Goal: Answer question/provide support: Ask a question

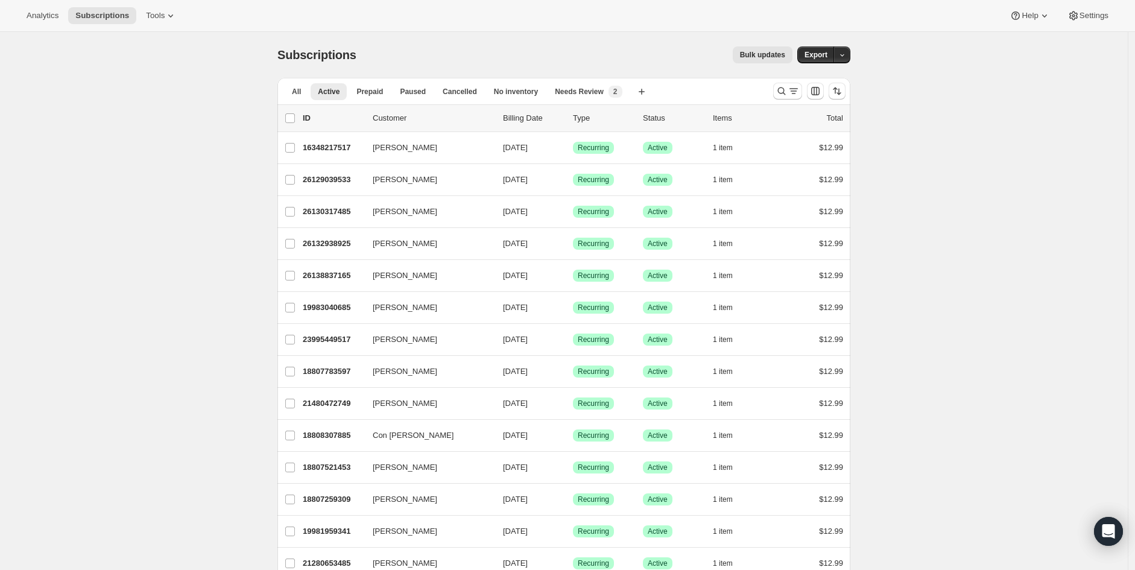
drag, startPoint x: 871, startPoint y: 138, endPoint x: 905, endPoint y: 273, distance: 138.8
click at [1113, 531] on icon "Open Intercom Messenger" at bounding box center [1108, 531] width 14 height 16
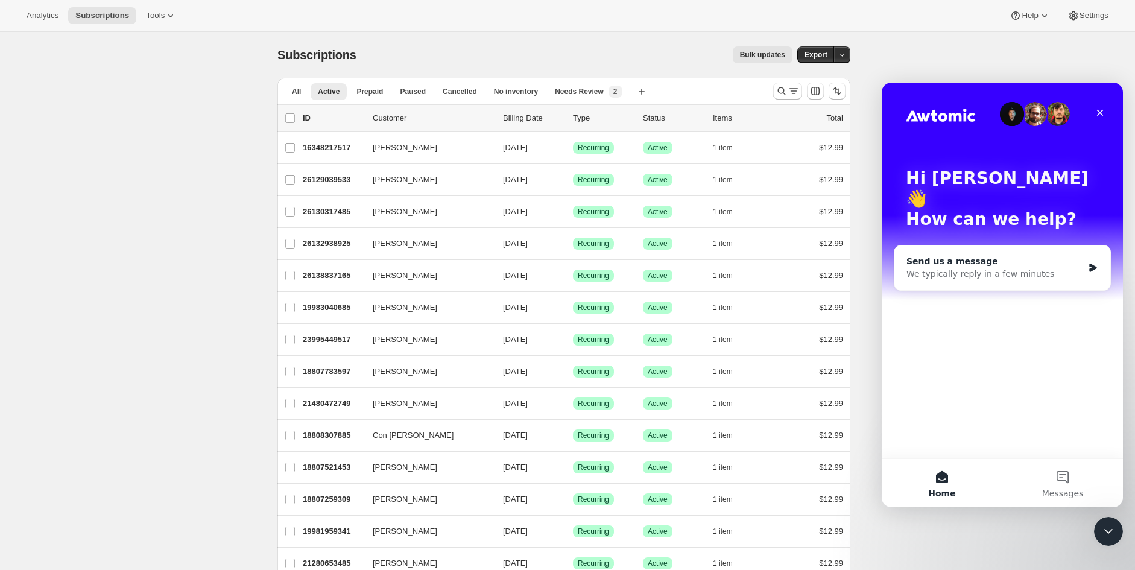
click at [982, 263] on div "Send us a message We typically reply in a few minutes" at bounding box center [1002, 267] width 216 height 45
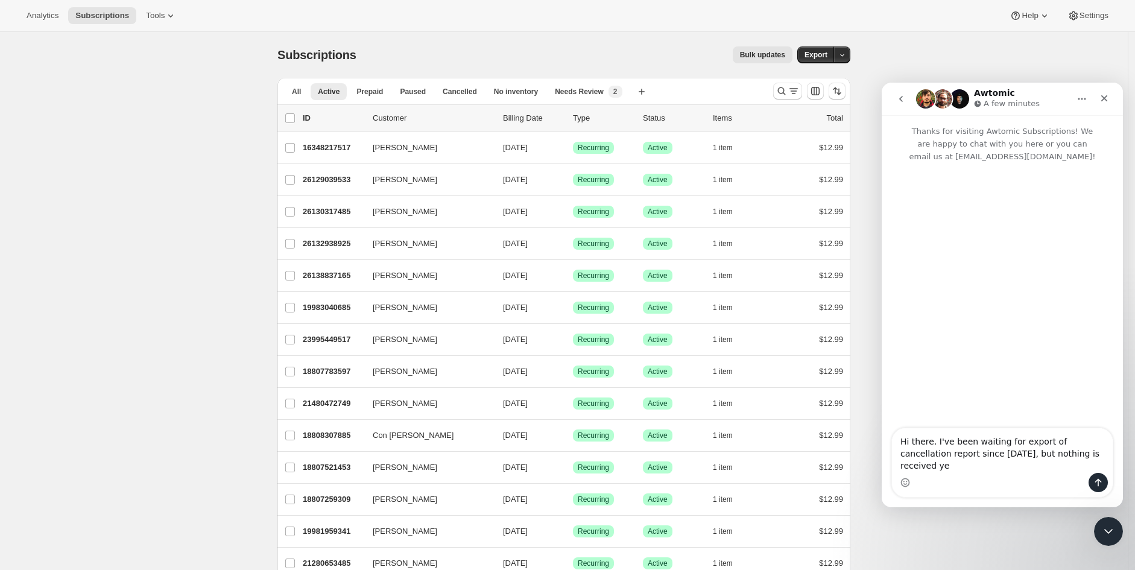
type textarea "Hi there. I've been waiting for export of cancellation report since [DATE], but…"
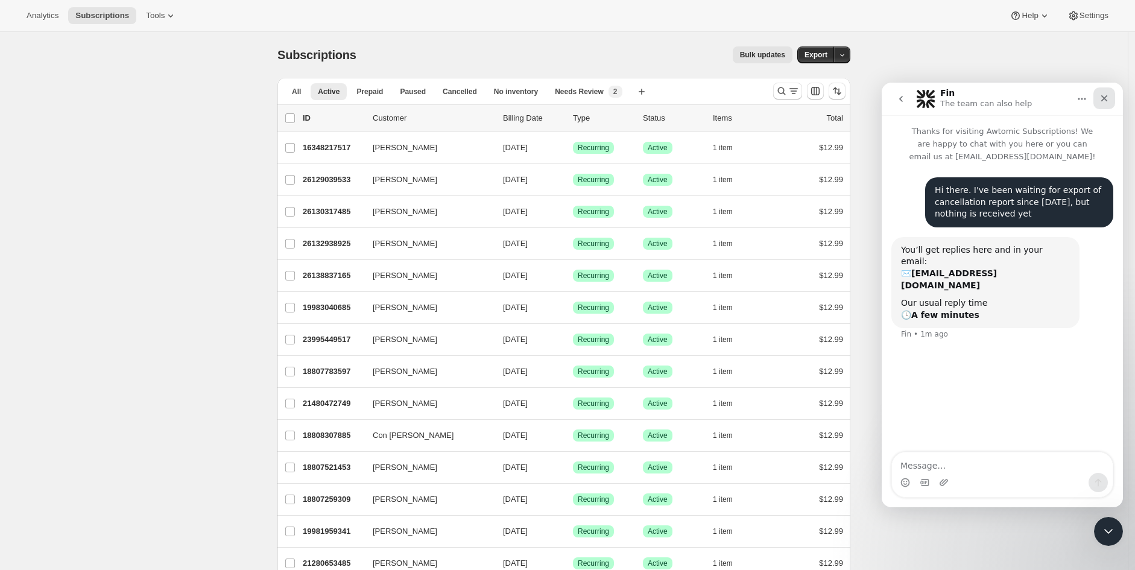
click at [1107, 100] on icon "Close" at bounding box center [1104, 98] width 10 height 10
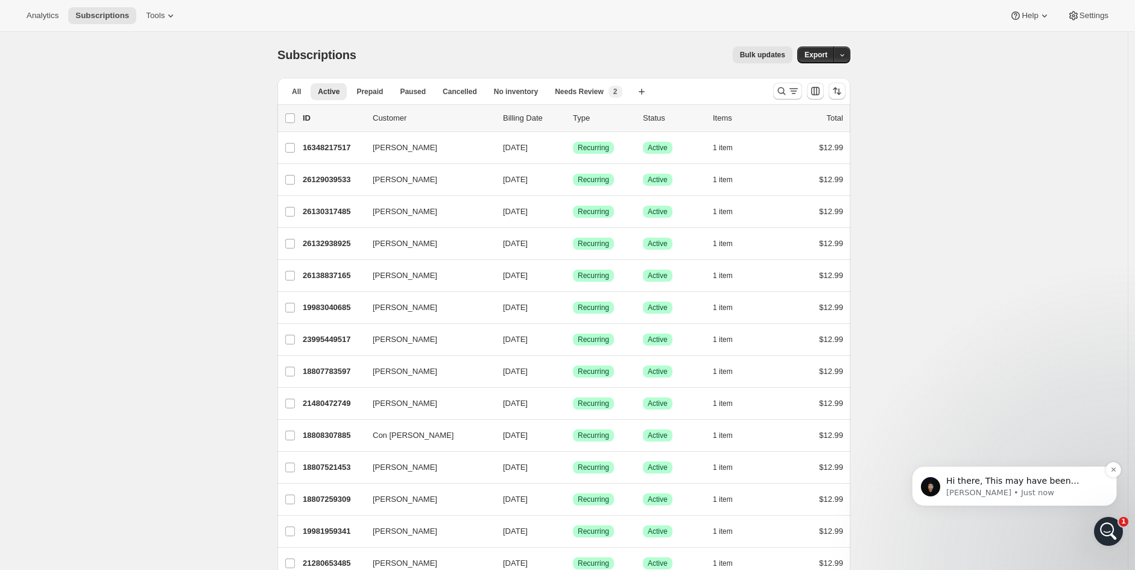
click at [1058, 484] on p "Hi there, This may have been related to an outage that occured on AWS [DATE]. I…" at bounding box center [1024, 481] width 156 height 12
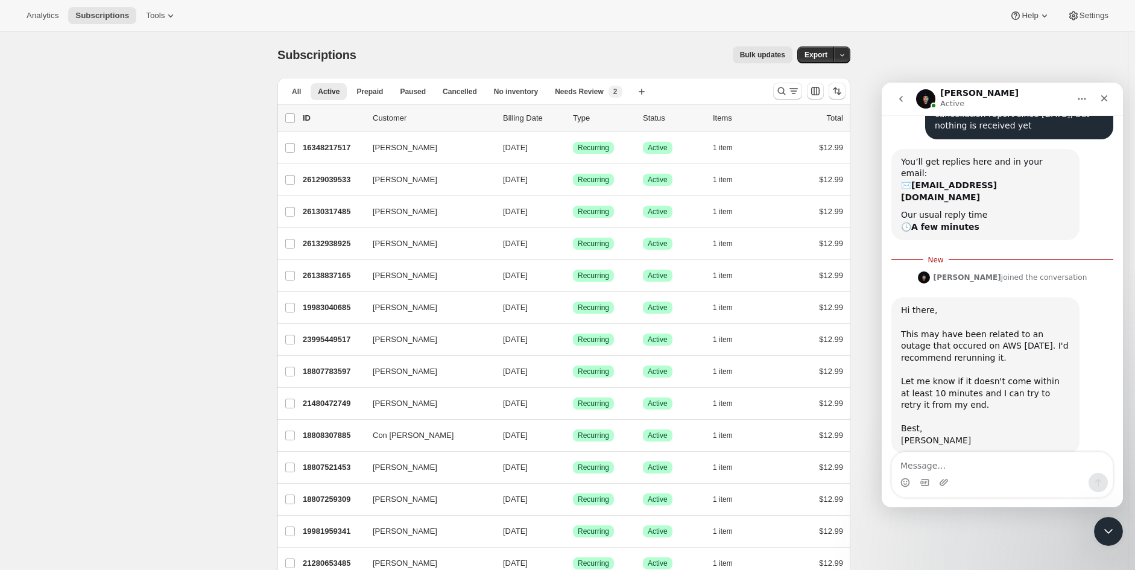
scroll to position [91, 0]
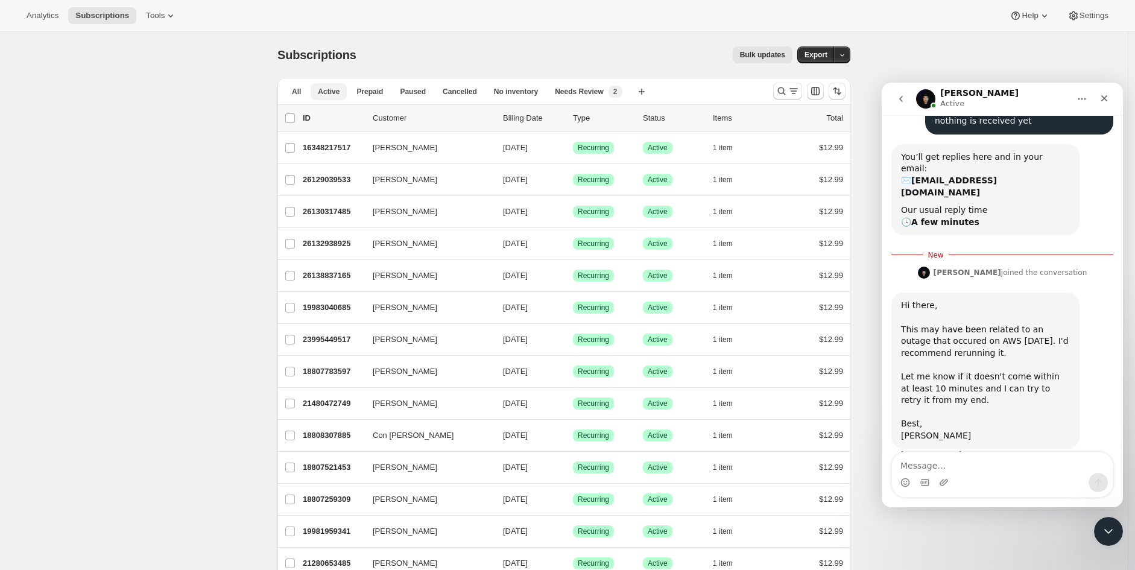
click at [323, 93] on span "Active" at bounding box center [329, 92] width 22 height 10
click at [972, 464] on textarea "Message…" at bounding box center [1002, 462] width 221 height 21
type textarea "I actually tried one [DATE], but nothing still came"
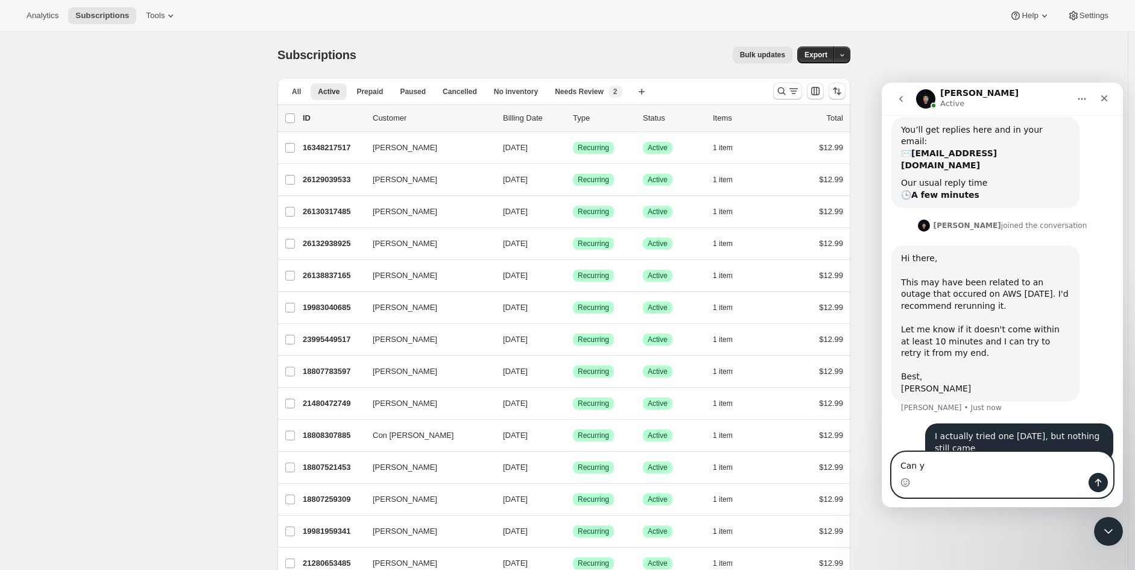
scroll to position [118, 0]
type textarea "Can you retry it on your end please?"
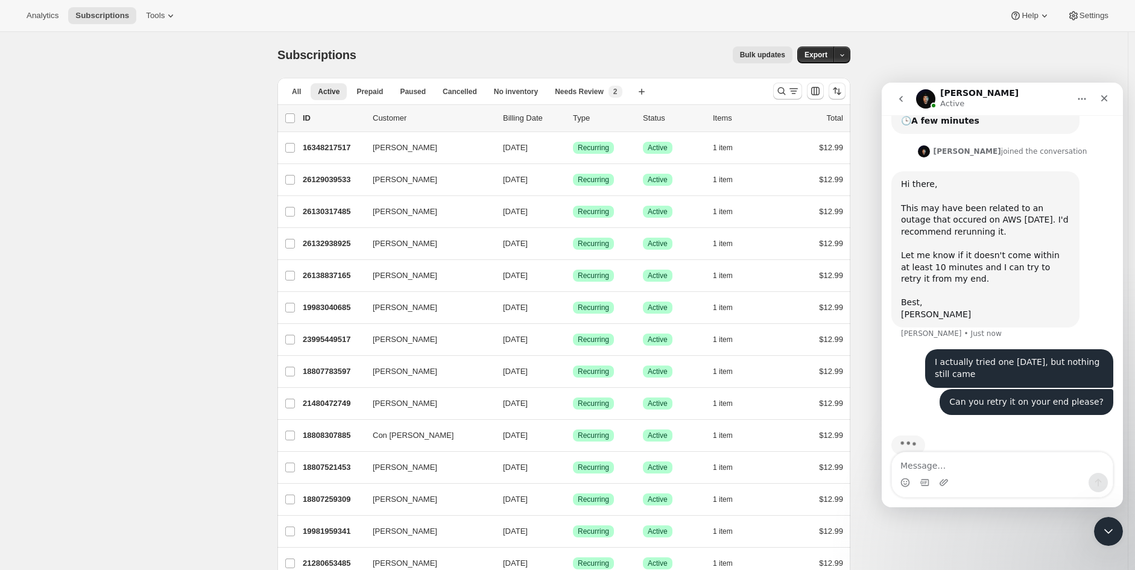
scroll to position [192, 0]
click at [845, 55] on icon "button" at bounding box center [842, 55] width 8 height 8
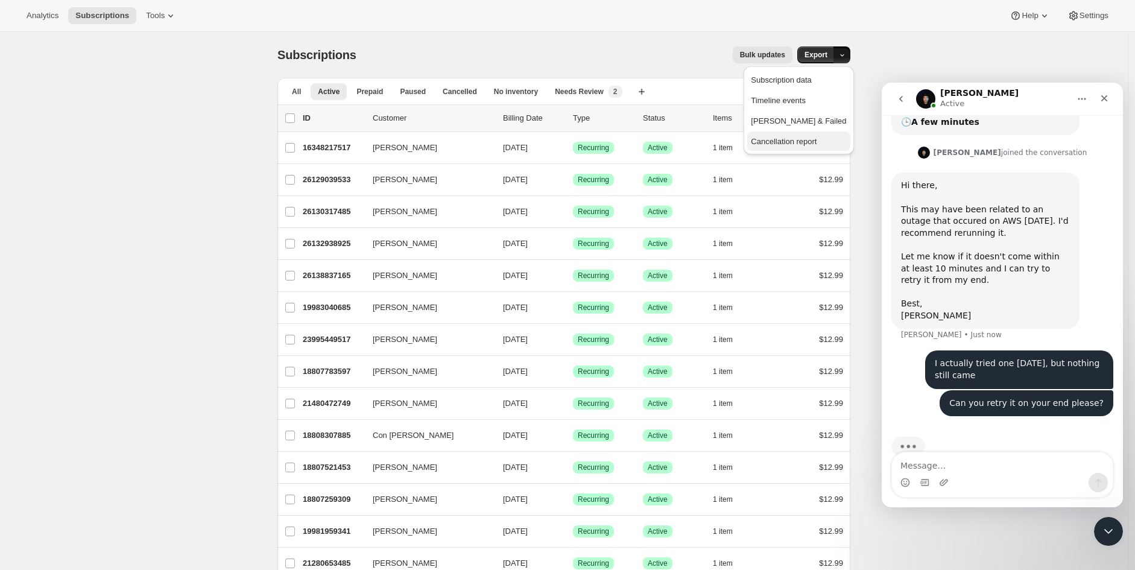
click at [817, 137] on span "Cancellation report" at bounding box center [784, 141] width 66 height 9
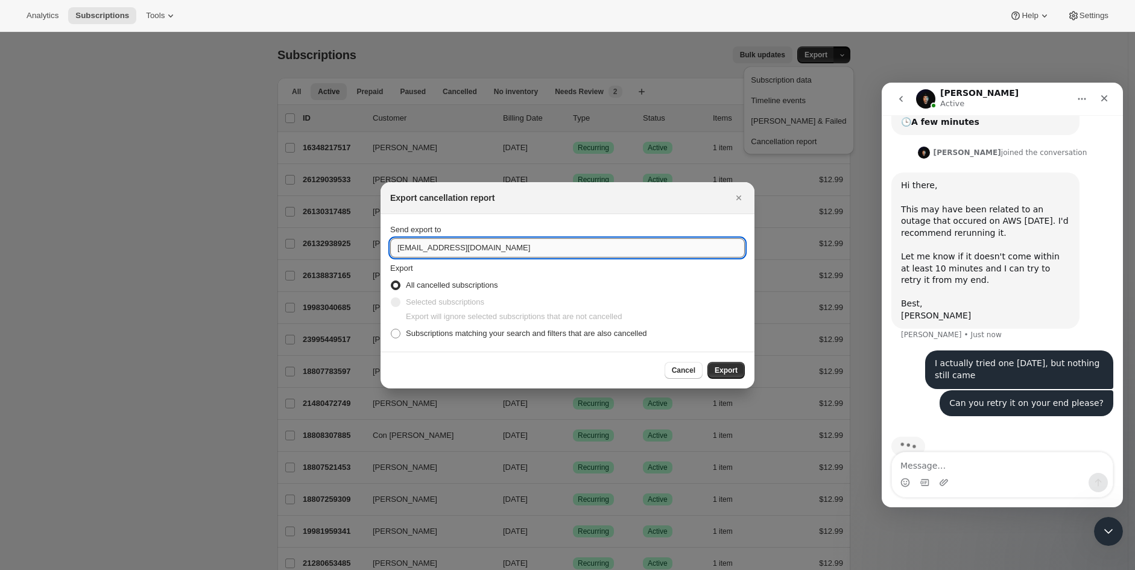
click at [522, 251] on input "[EMAIL_ADDRESS][DOMAIN_NAME]" at bounding box center [567, 247] width 355 height 19
paste input "[EMAIL_ADDRESS]"
type input "[EMAIL_ADDRESS][DOMAIN_NAME]"
click at [733, 368] on span "Export" at bounding box center [726, 370] width 23 height 10
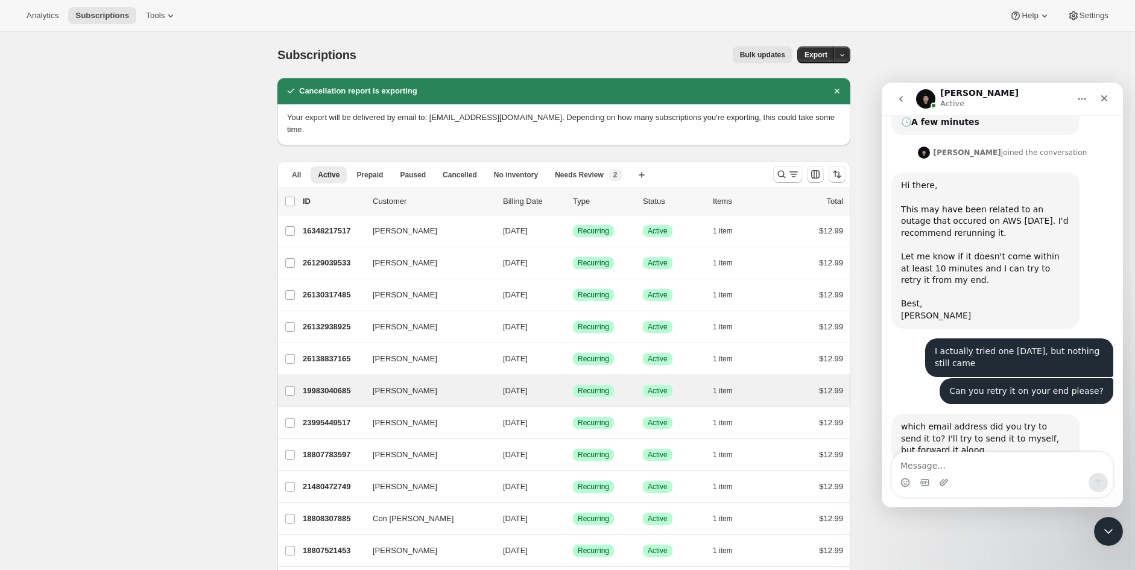
scroll to position [206, 0]
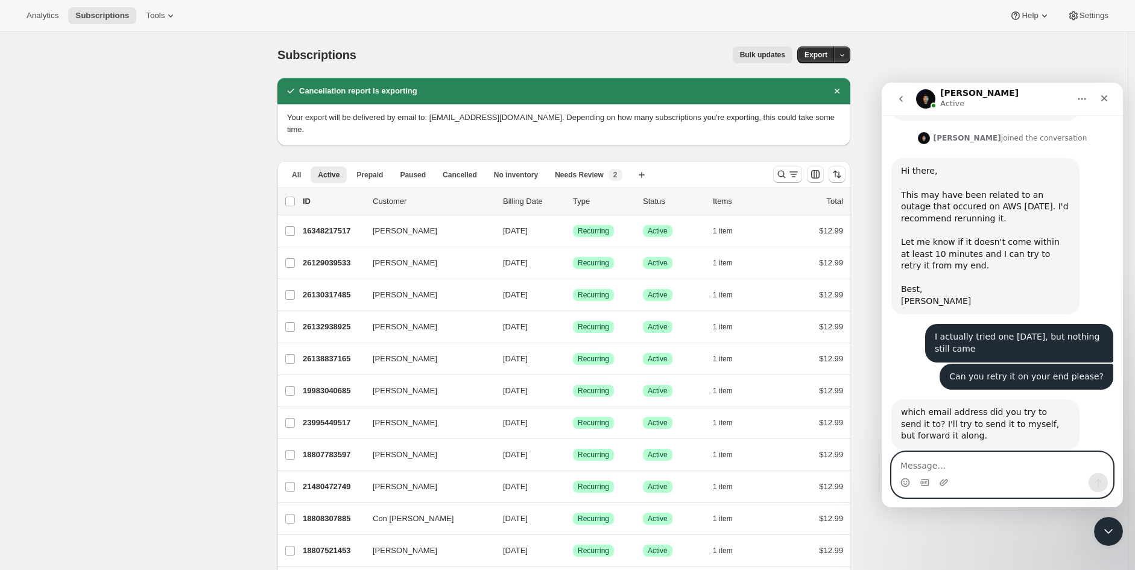
click at [957, 465] on textarea "Message…" at bounding box center [1002, 462] width 221 height 21
paste textarea "[EMAIL_ADDRESS][DOMAIN_NAME]"
type textarea "[EMAIL_ADDRESS][DOMAIN_NAME]"
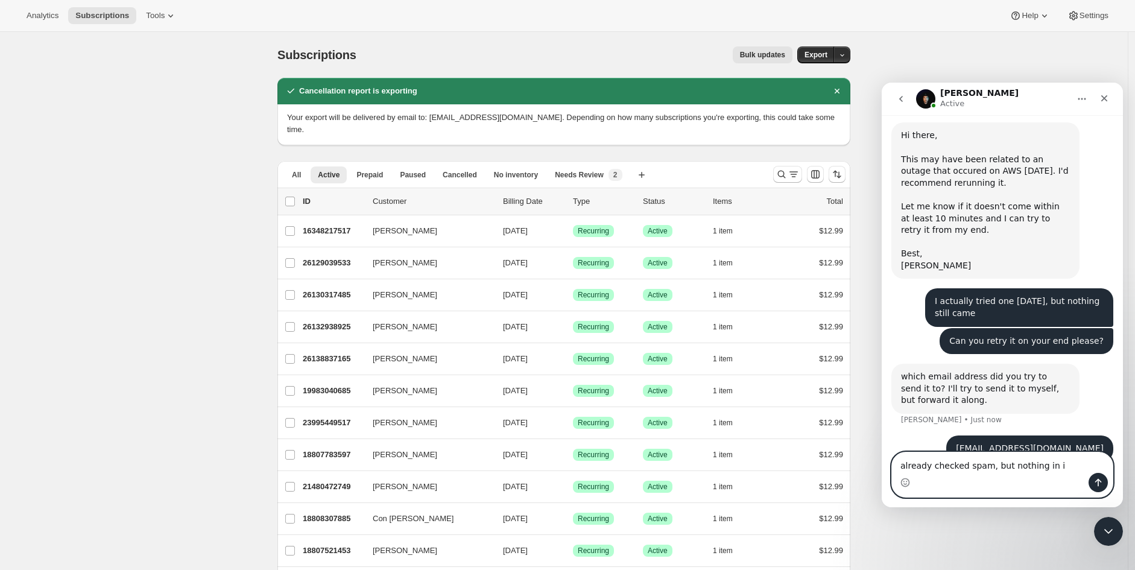
type textarea "already checked spam, but nothing in it"
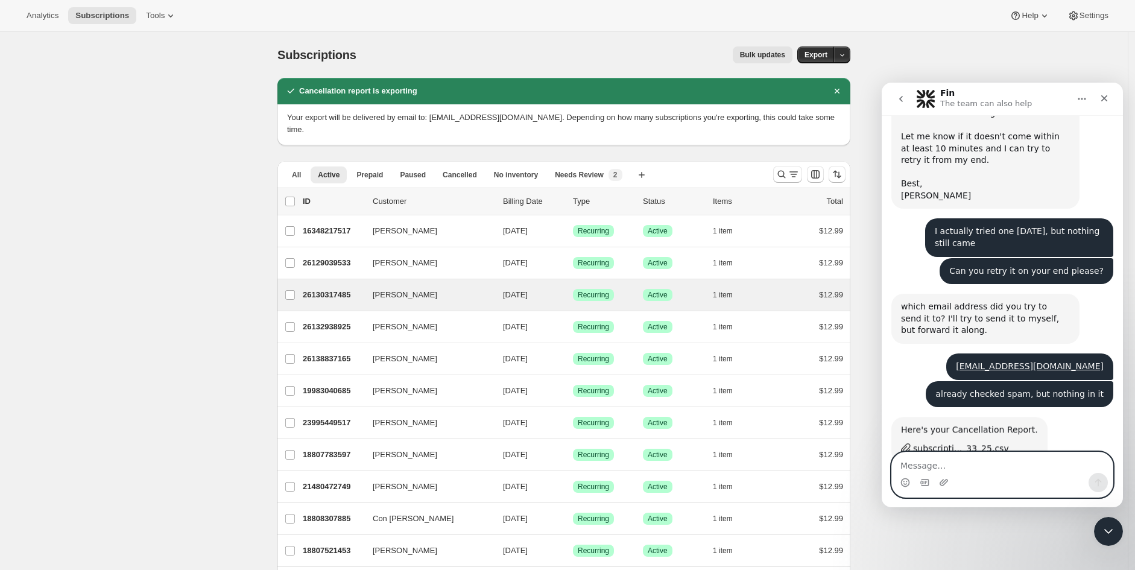
scroll to position [324, 0]
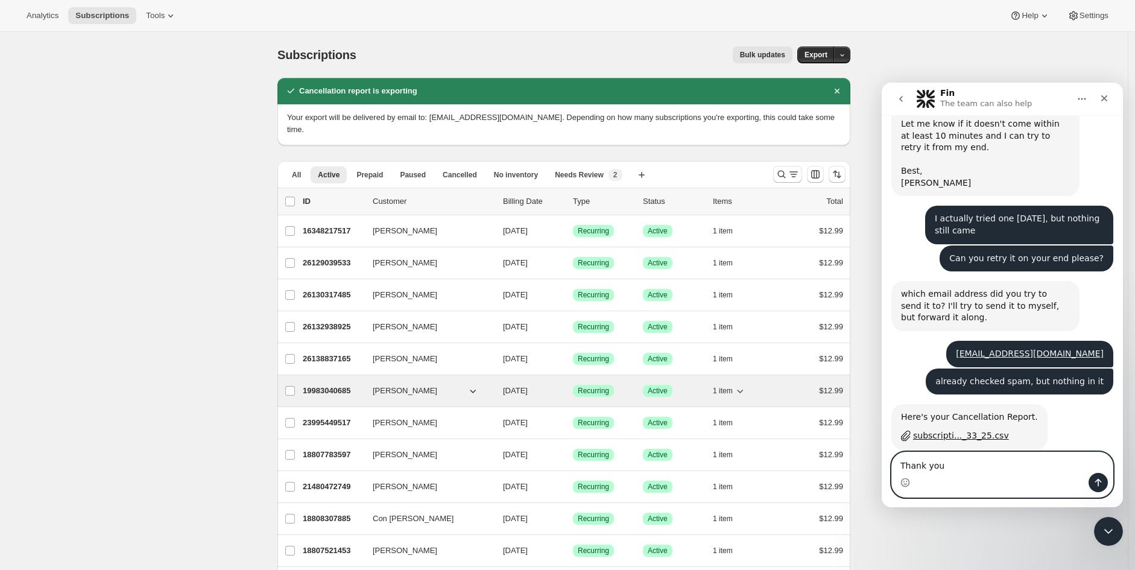
type textarea "Thank you!"
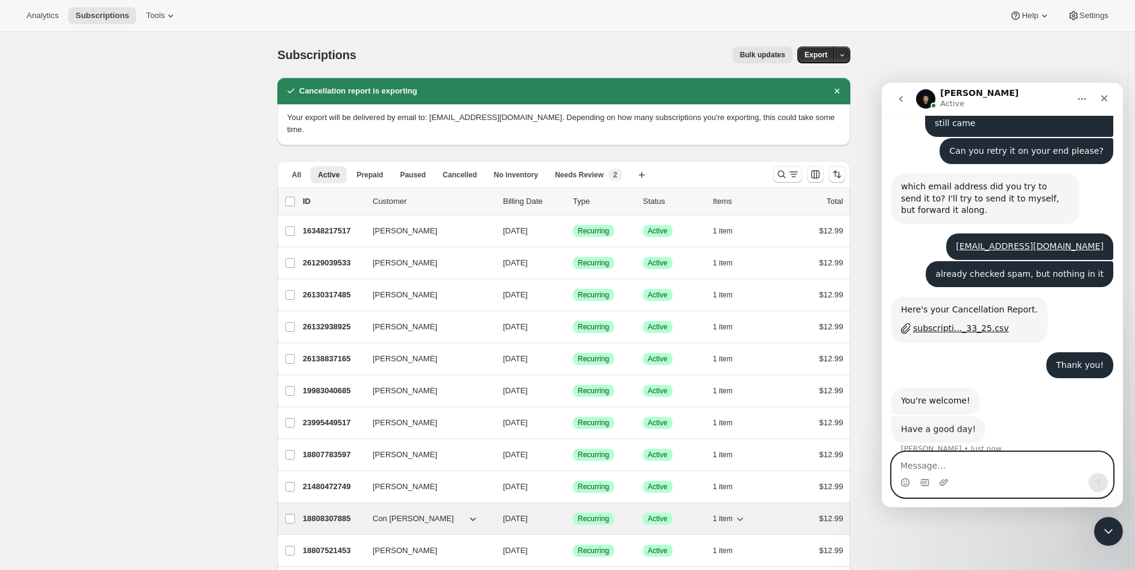
scroll to position [424, 0]
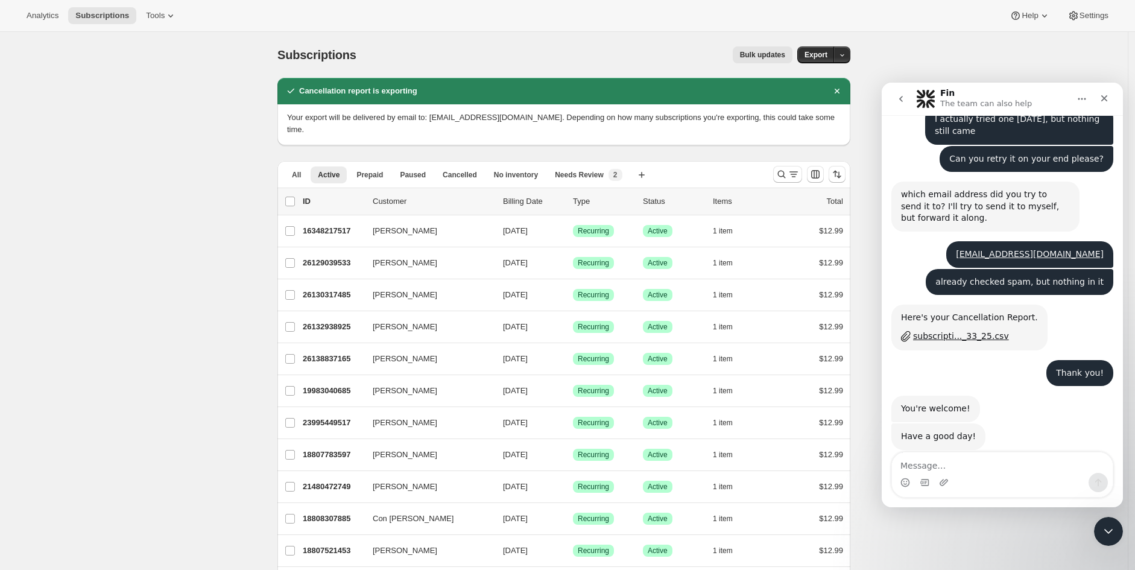
click at [113, 19] on span "Subscriptions" at bounding box center [102, 16] width 54 height 10
drag, startPoint x: 305, startPoint y: 162, endPoint x: 306, endPoint y: 172, distance: 10.3
click at [306, 166] on button "All" at bounding box center [297, 174] width 24 height 17
drag, startPoint x: 992, startPoint y: 469, endPoint x: 1003, endPoint y: 474, distance: 12.1
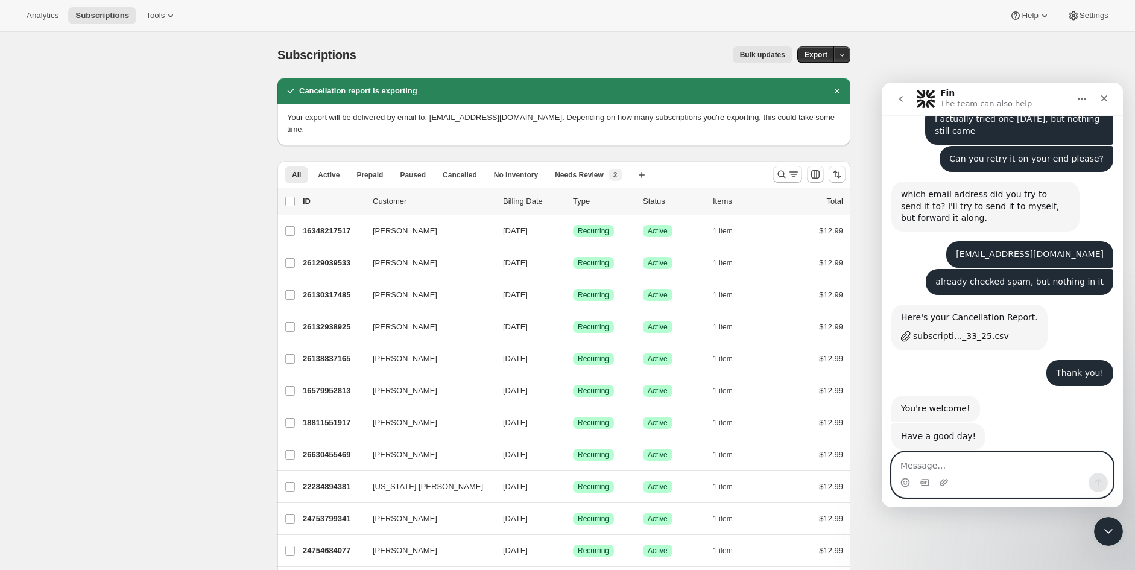
click at [992, 469] on textarea "Message…" at bounding box center [1002, 462] width 221 height 21
paste textarea "Also, we want to run ads on our website. Is there any way to track sign-ups fro…"
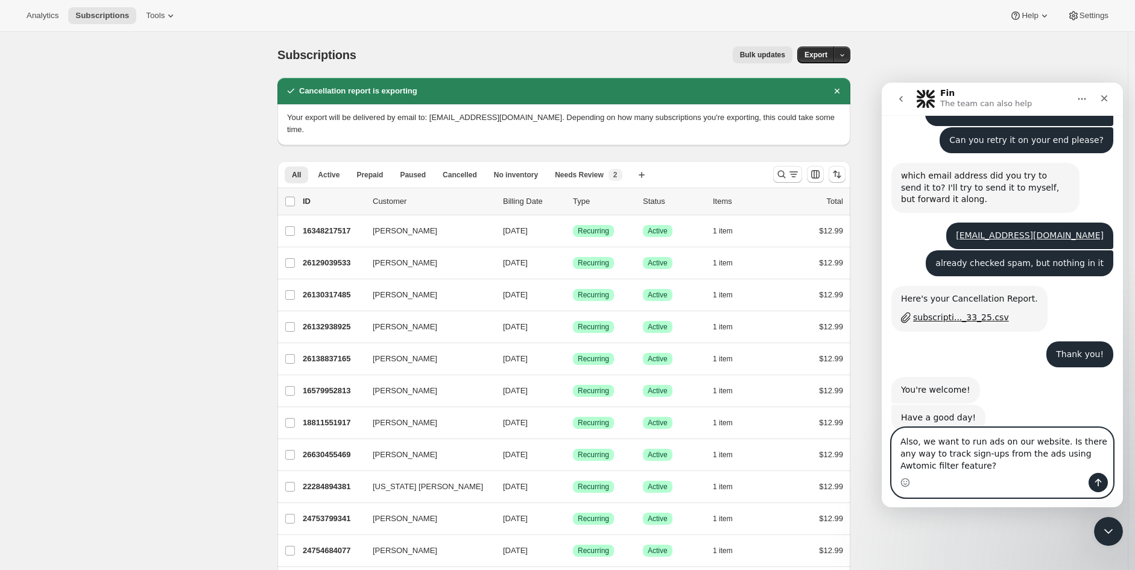
scroll to position [448, 0]
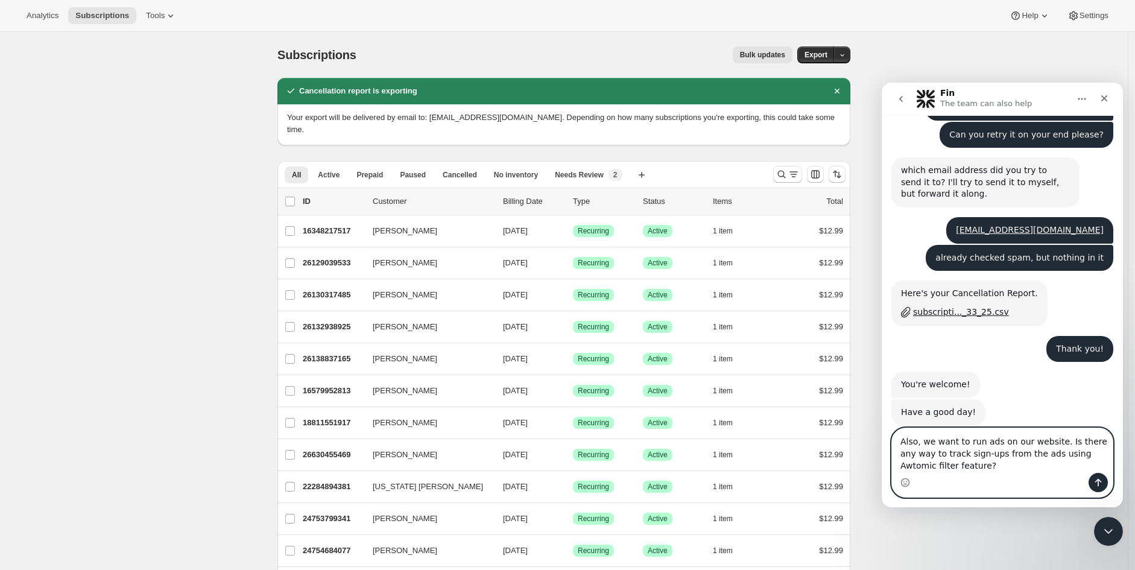
drag, startPoint x: 1052, startPoint y: 442, endPoint x: 1069, endPoint y: 467, distance: 29.6
click at [1069, 466] on textarea "Also, we want to run ads on our website. Is there any way to track sign-ups fro…" at bounding box center [1002, 450] width 221 height 45
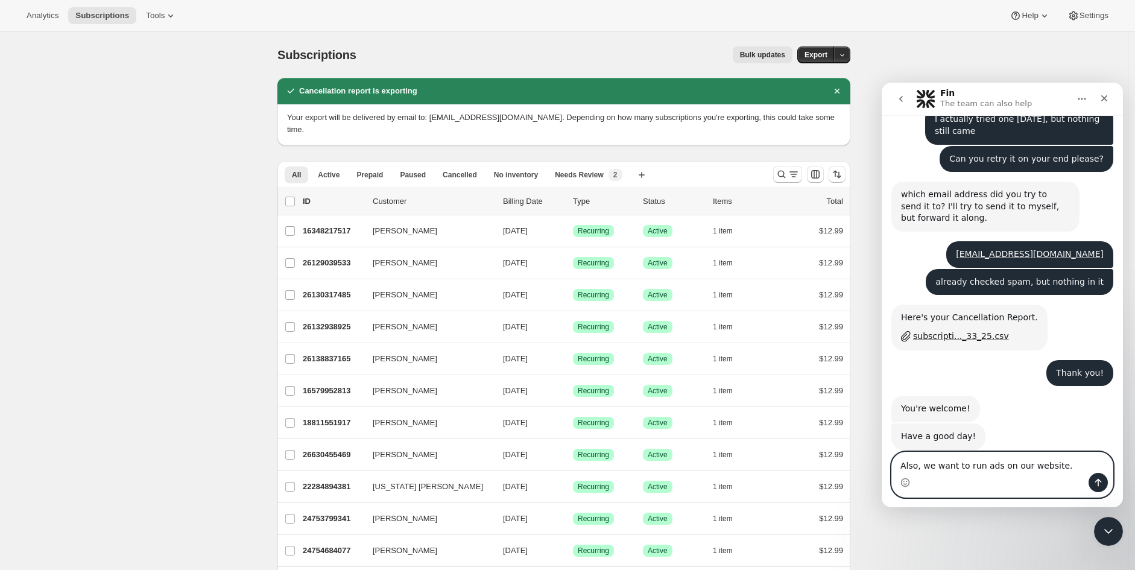
drag, startPoint x: 997, startPoint y: 467, endPoint x: 1058, endPoint y: 470, distance: 60.4
click at [1063, 470] on textarea "Also, we want to run ads on our website." at bounding box center [1002, 462] width 221 height 21
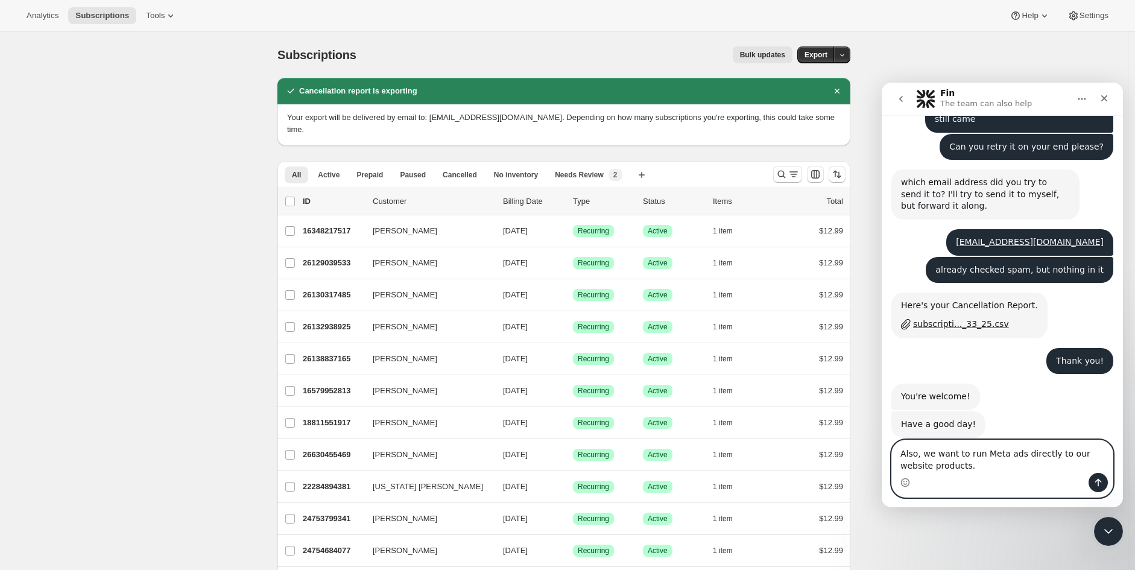
paste textarea "Is there any way to track sign-ups from the ads using Awtomic filter feature?"
type textarea "Also, we want to run Meta ads directly to our website products. Is there any wa…"
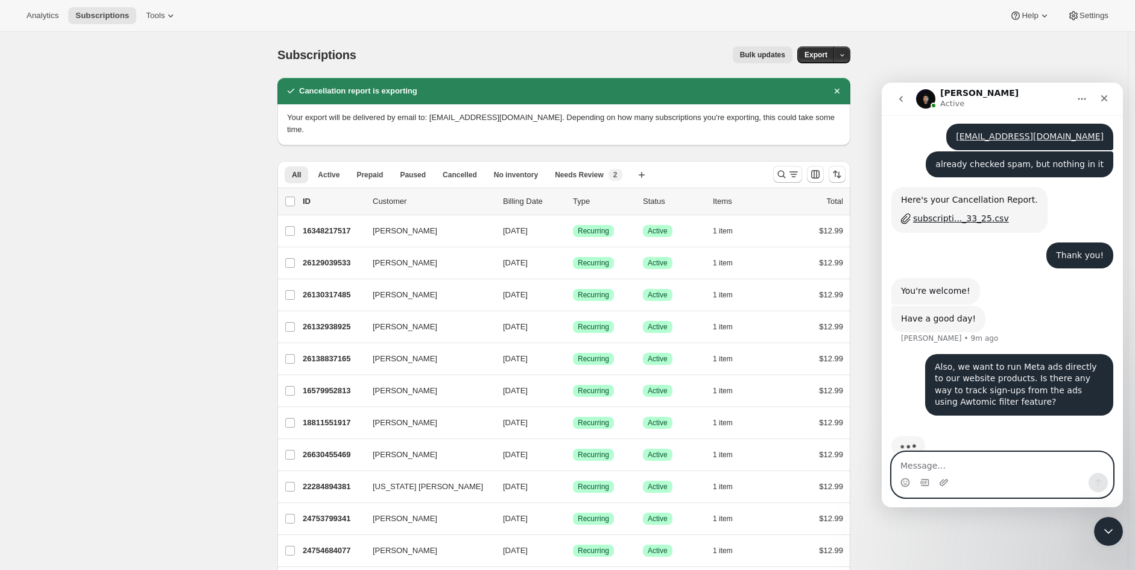
scroll to position [541, 0]
click at [1105, 95] on icon "Close" at bounding box center [1104, 98] width 10 height 10
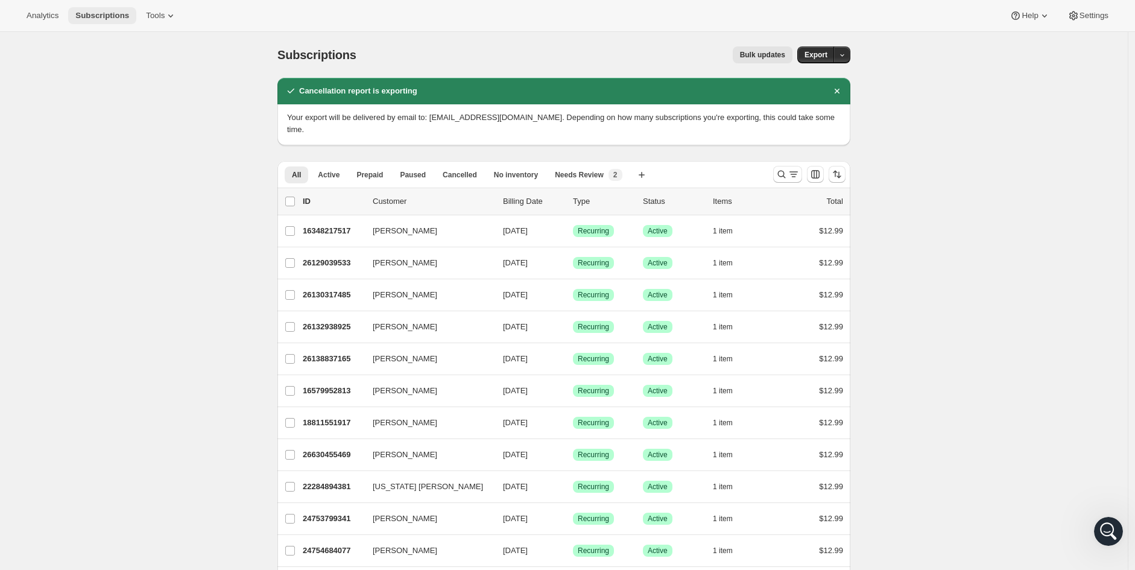
click at [106, 19] on span "Subscriptions" at bounding box center [102, 16] width 54 height 10
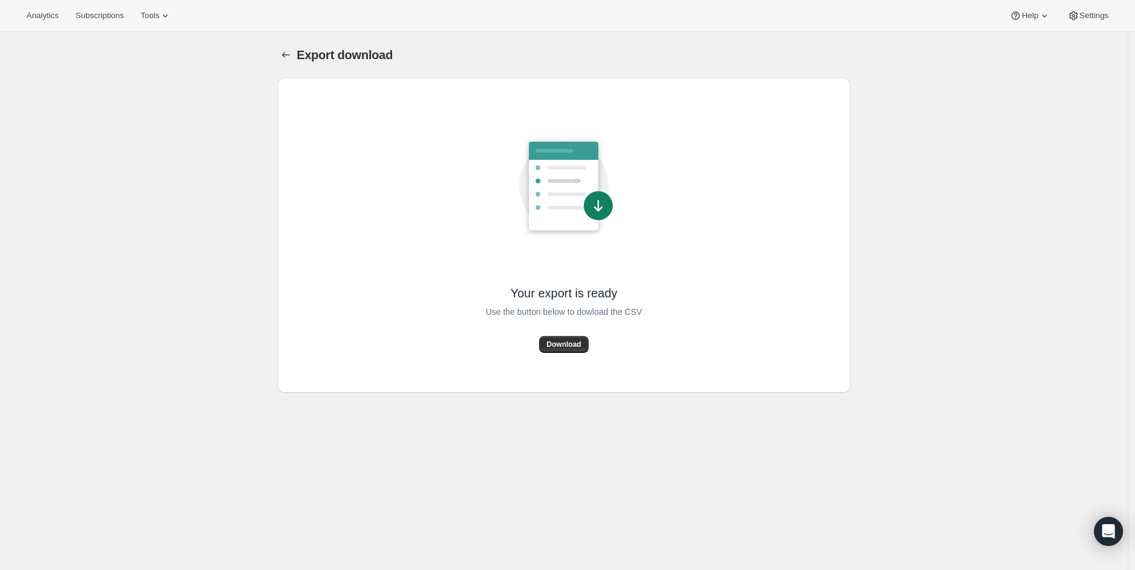
click at [566, 340] on span "Download" at bounding box center [563, 345] width 34 height 10
